Goal: Navigation & Orientation: Find specific page/section

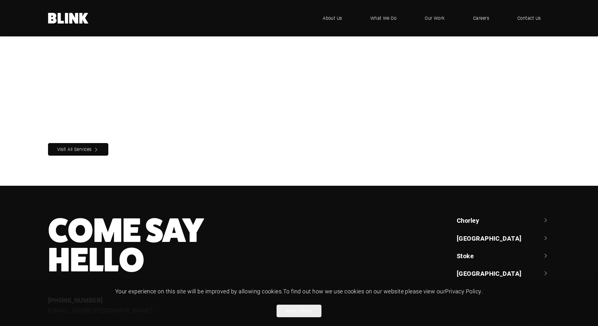
scroll to position [659, 0]
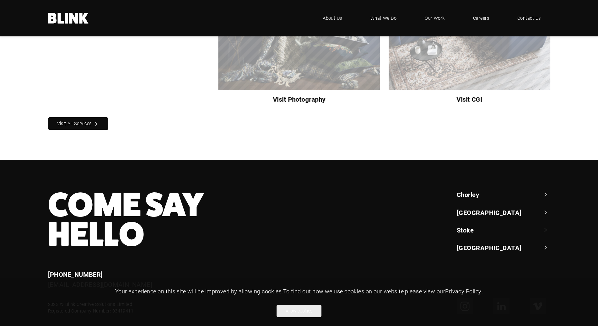
drag, startPoint x: 317, startPoint y: 181, endPoint x: 274, endPoint y: 255, distance: 85.4
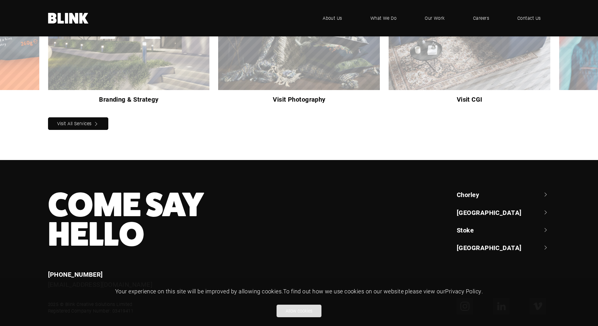
click at [293, 310] on button "Allow cookies" at bounding box center [299, 311] width 45 height 13
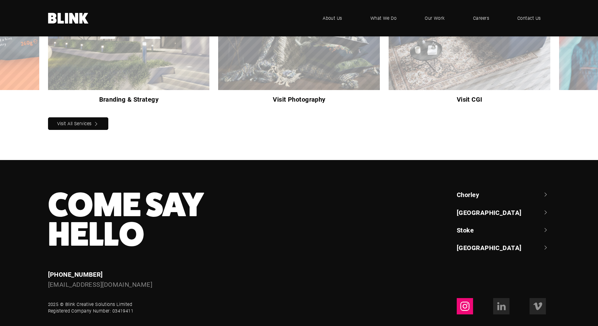
click at [468, 301] on icon at bounding box center [465, 306] width 10 height 10
click at [504, 305] on icon at bounding box center [502, 308] width 5 height 6
click at [435, 19] on span "Our Work" at bounding box center [435, 18] width 20 height 7
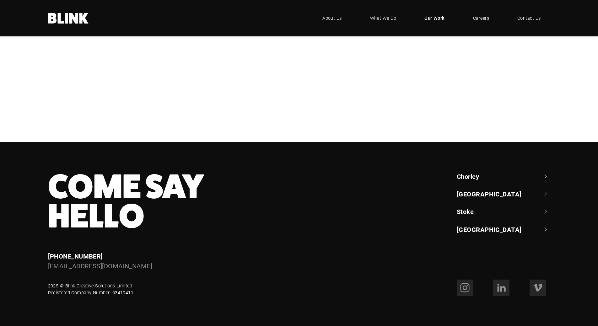
scroll to position [554, 0]
click at [449, 19] on link "Our Work" at bounding box center [434, 18] width 39 height 19
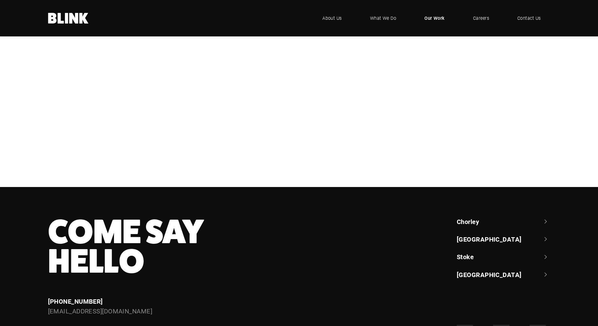
scroll to position [188, 0]
click at [0, 0] on div "Bathroom Brands" at bounding box center [0, 0] width 0 height 0
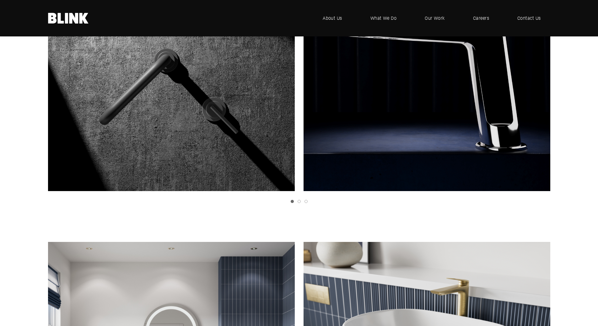
scroll to position [1632, 0]
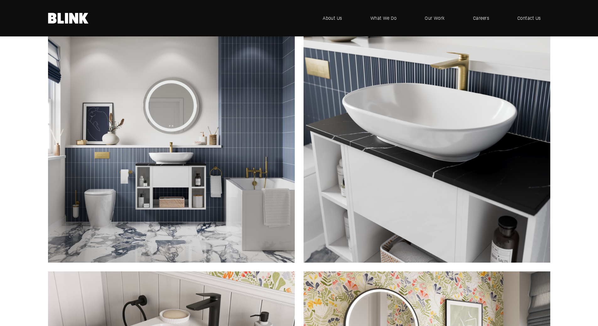
click at [136, 153] on img "1 of 1" at bounding box center [171, 139] width 247 height 247
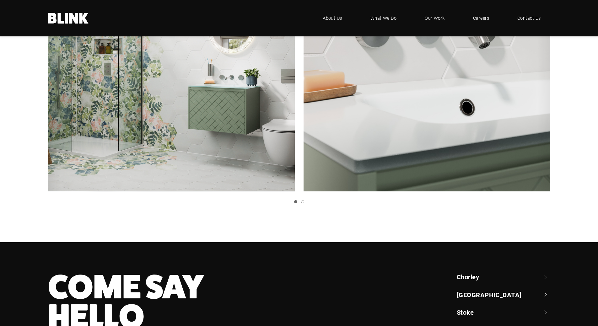
scroll to position [2448, 0]
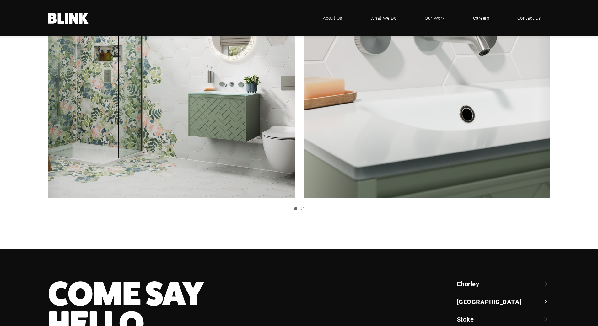
click at [308, 210] on ul at bounding box center [297, 208] width 506 height 3
click at [301, 210] on link "Slide 2" at bounding box center [302, 208] width 3 height 3
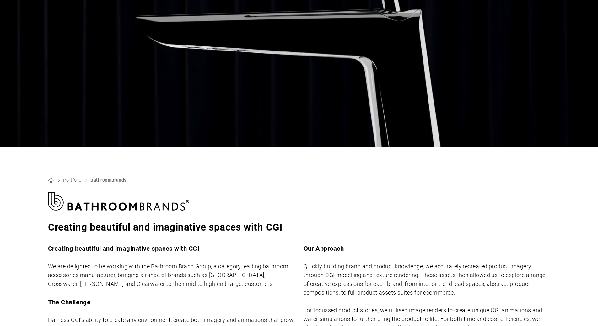
scroll to position [0, 0]
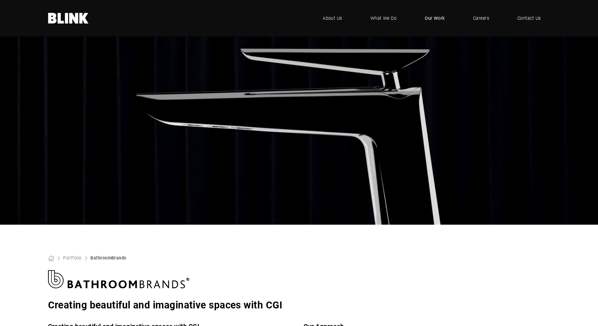
click at [443, 19] on span "Our Work" at bounding box center [435, 18] width 20 height 7
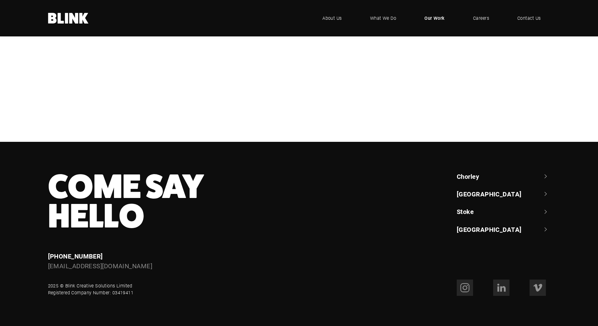
scroll to position [282, 0]
click at [0, 0] on div "Bathroom Brands" at bounding box center [0, 0] width 0 height 0
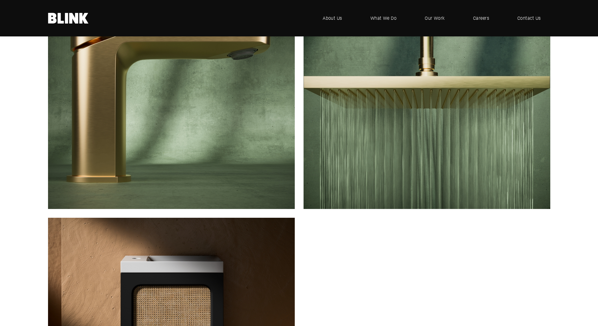
scroll to position [1130, 0]
